Goal: Communication & Community: Answer question/provide support

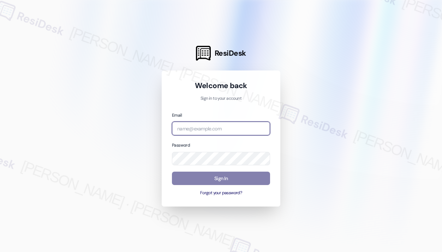
click at [238, 128] on input "email" at bounding box center [221, 129] width 98 height 14
click at [0, 252] on com-1password-button at bounding box center [0, 252] width 0 height 0
type input "automated-surveys-haven_residential-john-roy.roles@haven_residential.com"
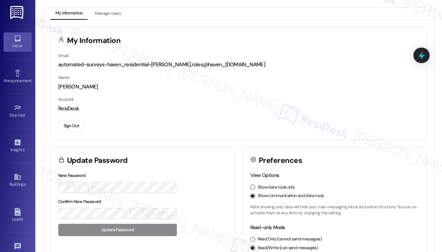
click at [17, 49] on link "Inbox" at bounding box center [18, 41] width 28 height 19
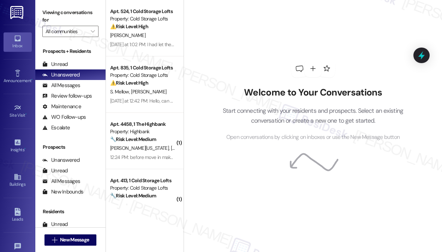
click at [232, 39] on div "Welcome to Your Conversations Start connecting with your residents and prospect…" at bounding box center [313, 101] width 212 height 202
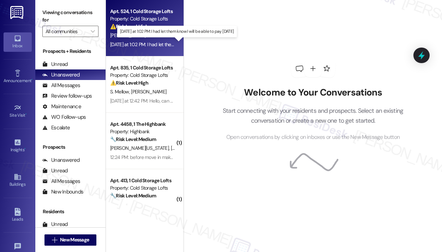
click at [157, 42] on div "[DATE] at 1:02 PM: I had let them know I will be able to pay [DATE] [DATE] at 1…" at bounding box center [176, 44] width 132 height 6
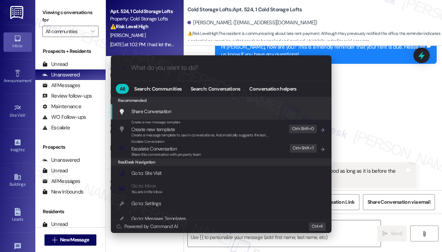
type input "s"
type textarea "Fetching suggested responses. Please feel free to read through the conversation…"
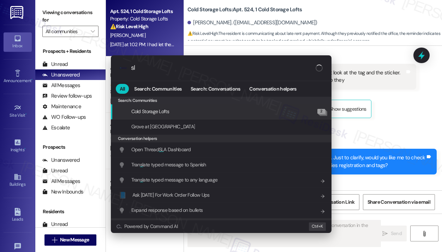
scroll to position [10224, 0]
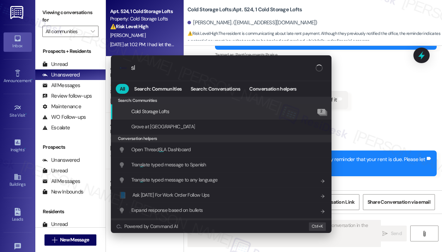
type input "sla"
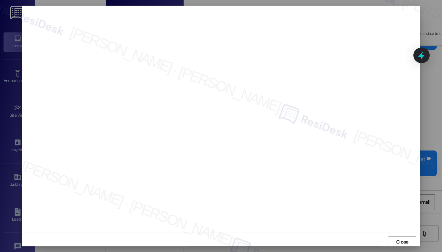
scroll to position [1, 0]
type textarea "Hi {{first_name}}, I see you mentioned you'd already let us know you'll be payi…"
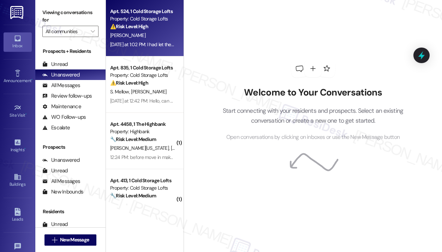
click at [166, 48] on div "[DATE] at 1:02 PM: I had let them know I will be able to pay [DATE] [DATE] at 1…" at bounding box center [176, 44] width 132 height 6
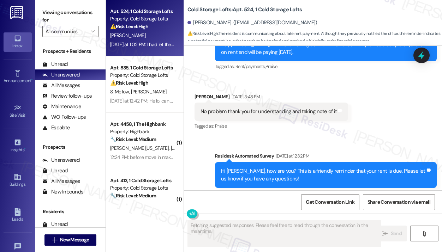
scroll to position [10224, 0]
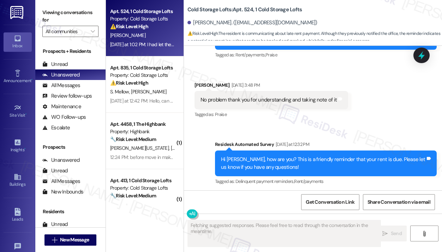
click at [346, 192] on div "Received via SMS [PERSON_NAME] Neutral [DATE] at 1:02 PM I had let them know I …" at bounding box center [313, 225] width 258 height 67
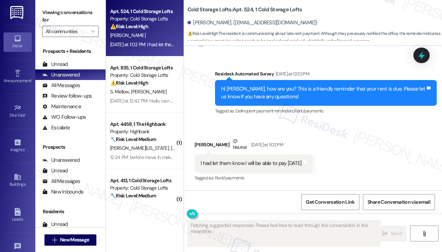
scroll to position [10297, 0]
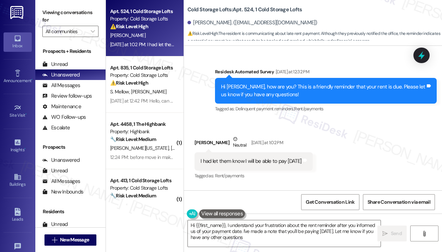
type textarea "Hi {{first_name}}, I understand your frustration about the rent reminder after …"
click at [346, 120] on div "Received via SMS Marcus Skinner Neutral Yesterday at 1:02 PM I had let them kno…" at bounding box center [313, 153] width 258 height 67
click at [360, 120] on div "Received via SMS Marcus Skinner Neutral Yesterday at 1:02 PM I had let them kno…" at bounding box center [313, 153] width 258 height 67
click at [403, 120] on div "Received via SMS Marcus Skinner Neutral Yesterday at 1:02 PM I had let them kno…" at bounding box center [313, 153] width 258 height 67
click at [422, 55] on icon at bounding box center [421, 55] width 8 height 11
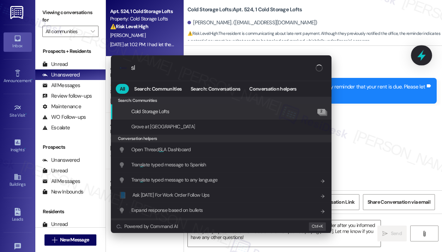
type input "sla"
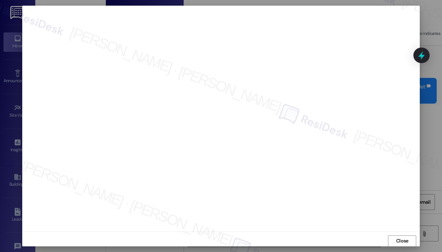
scroll to position [0, 0]
click at [402, 242] on span "Close" at bounding box center [402, 241] width 12 height 7
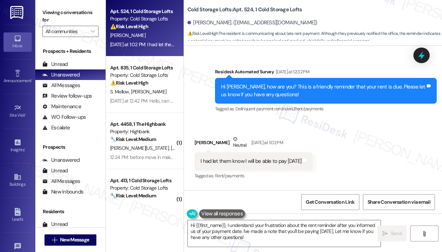
click at [338, 120] on div "Received via SMS Marcus Skinner Neutral Yesterday at 1:02 PM I had let them kno…" at bounding box center [313, 153] width 258 height 67
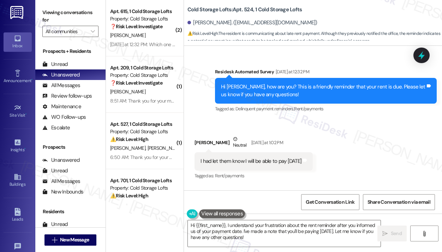
scroll to position [644, 0]
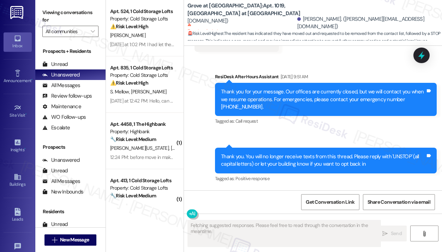
scroll to position [1775, 0]
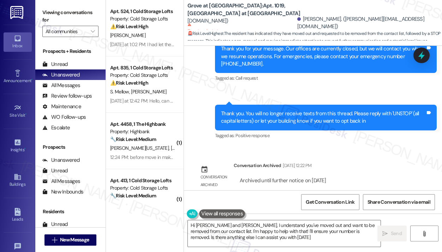
type textarea "Hi [PERSON_NAME] and [PERSON_NAME], I understand you've moved out and want to b…"
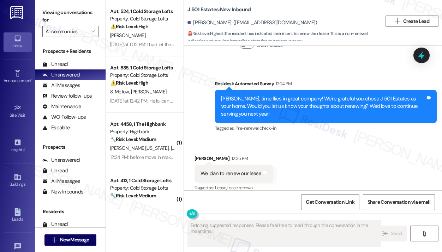
scroll to position [530, 0]
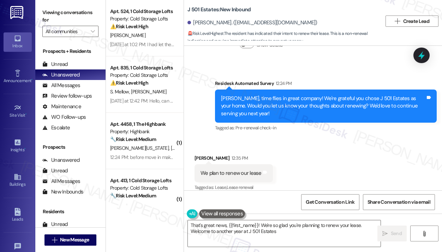
type textarea "That's great news, {{first_name}}! We're so glad you're planning to renew your …"
click at [372, 145] on div "Received via SMS [PERSON_NAME] 12:35 PM We plan to renew our lease Tags and not…" at bounding box center [313, 169] width 258 height 60
click at [337, 203] on span "Get Conversation Link" at bounding box center [329, 202] width 49 height 7
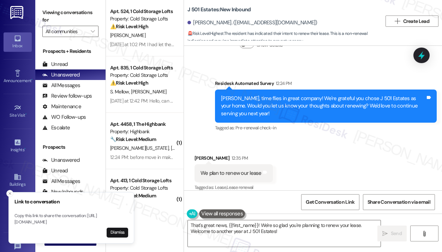
click at [330, 166] on div "Received via SMS [PERSON_NAME] 12:35 PM We plan to renew our lease Tags and not…" at bounding box center [313, 169] width 258 height 60
click at [301, 143] on div "Received via SMS [PERSON_NAME] 12:35 PM We plan to renew our lease Tags and not…" at bounding box center [313, 169] width 258 height 60
click at [326, 47] on div "Status : Complete Priority : 03-Standard Show details" at bounding box center [280, 35] width 92 height 47
click at [345, 22] on div "[PERSON_NAME]. ([EMAIL_ADDRESS][DOMAIN_NAME])" at bounding box center [284, 23] width 194 height 14
click at [341, 168] on div "Received via SMS [PERSON_NAME] 12:35 PM We plan to renew our lease Tags and not…" at bounding box center [313, 169] width 258 height 60
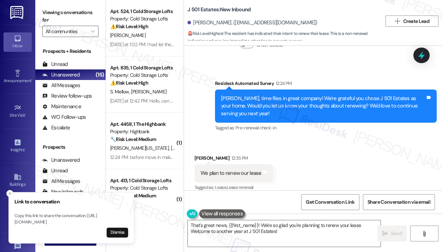
click at [340, 64] on div "Survey, sent via SMS Residesk Automated Survey 12:24 PM [PERSON_NAME], time fli…" at bounding box center [313, 101] width 258 height 75
click at [338, 18] on div "[PERSON_NAME]. ([EMAIL_ADDRESS][DOMAIN_NAME])" at bounding box center [284, 23] width 194 height 14
